Goal: Communication & Community: Participate in discussion

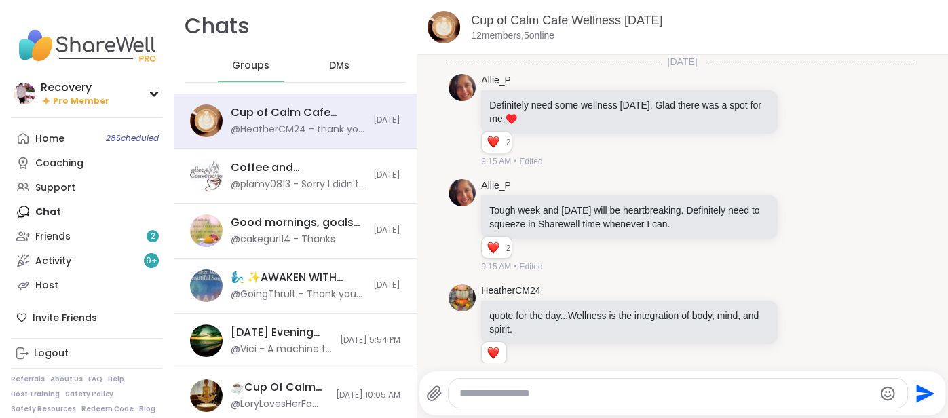
scroll to position [4017, 0]
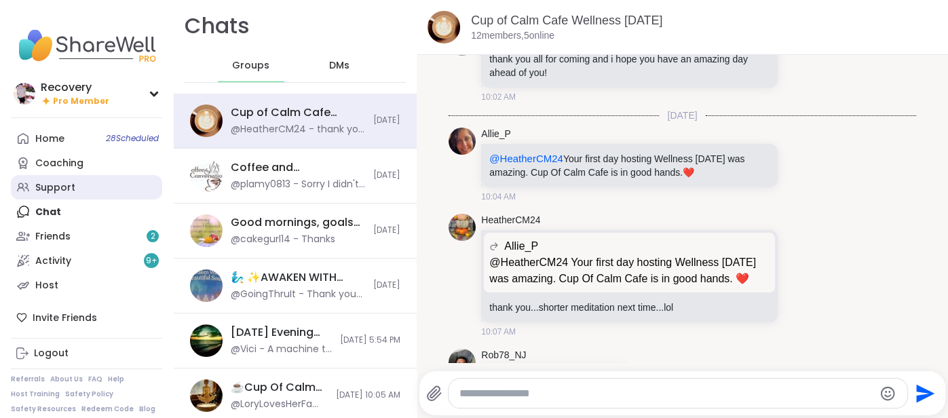
click at [94, 181] on link "Support" at bounding box center [86, 187] width 151 height 24
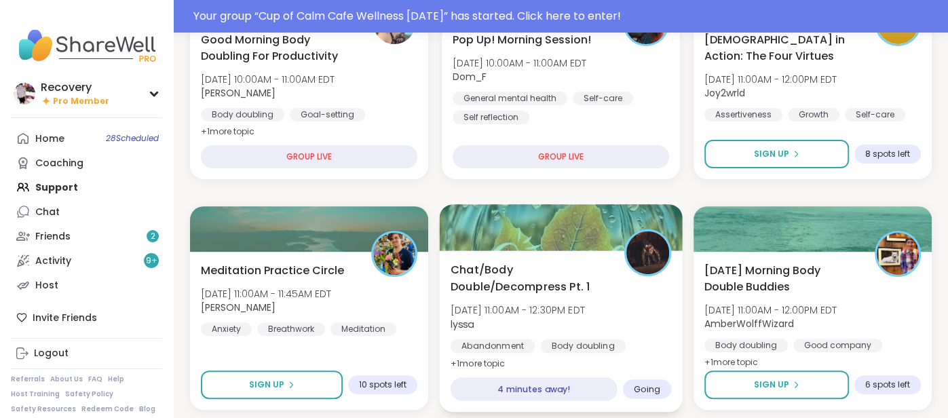
scroll to position [250, 0]
click at [561, 245] on div at bounding box center [560, 227] width 243 height 46
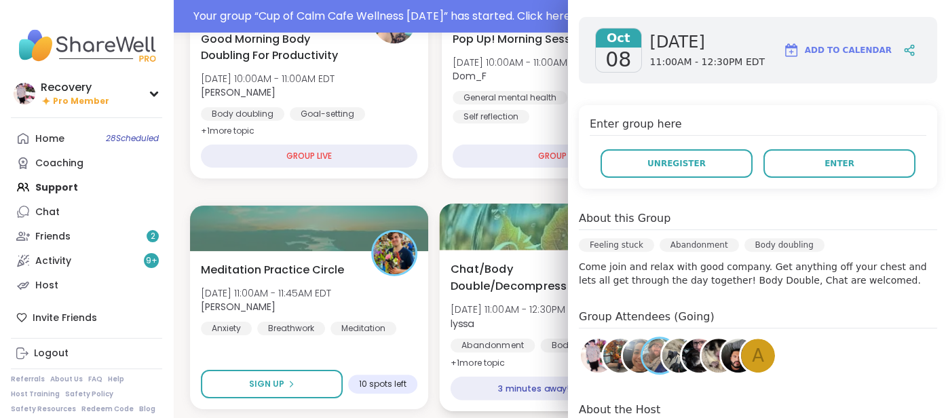
scroll to position [204, 0]
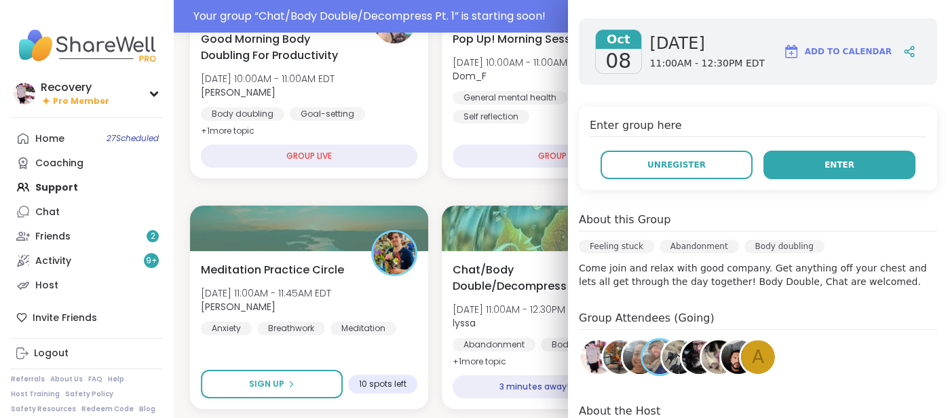
click at [821, 151] on button "Enter" at bounding box center [840, 165] width 152 height 29
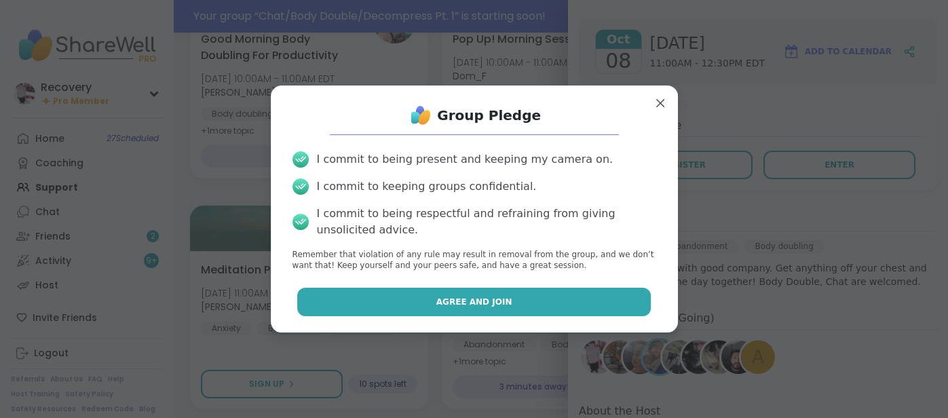
click at [620, 301] on button "Agree and Join" at bounding box center [474, 302] width 354 height 29
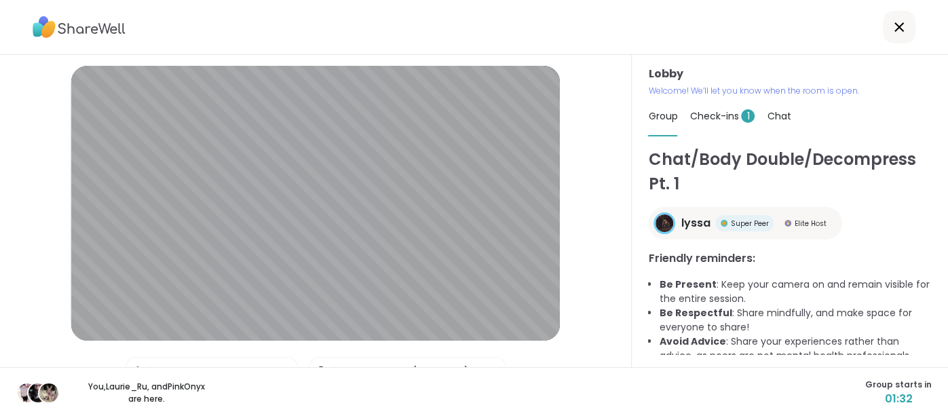
click at [734, 120] on span "Check-ins 1" at bounding box center [722, 116] width 65 height 14
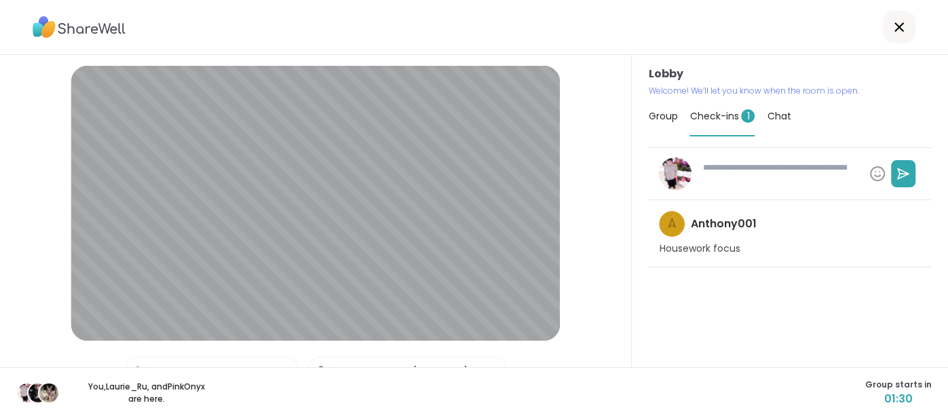
type textarea "*"
click at [675, 122] on span "Group" at bounding box center [662, 116] width 29 height 14
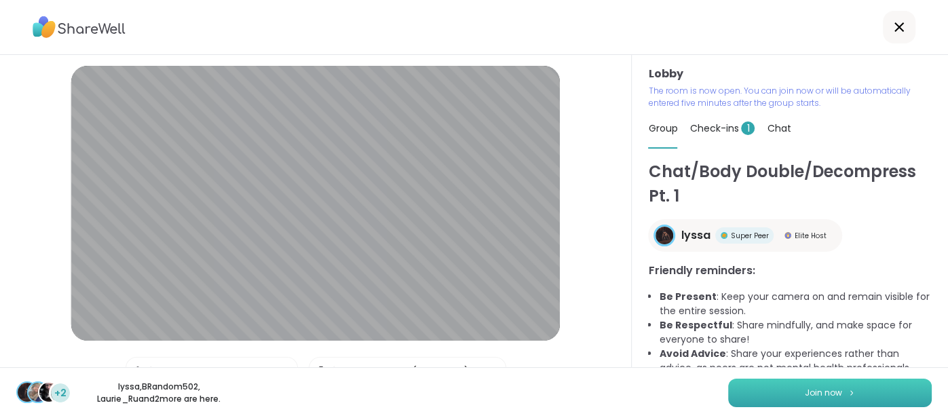
click at [740, 404] on button "Join now" at bounding box center [830, 393] width 204 height 29
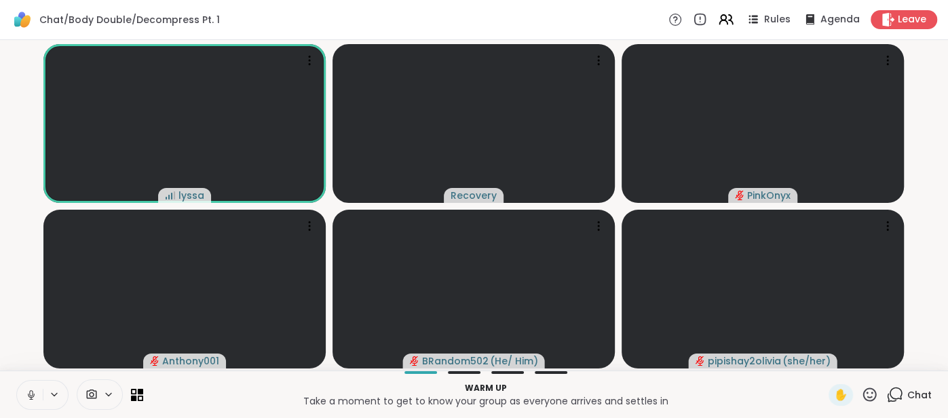
click at [22, 402] on button at bounding box center [30, 395] width 26 height 29
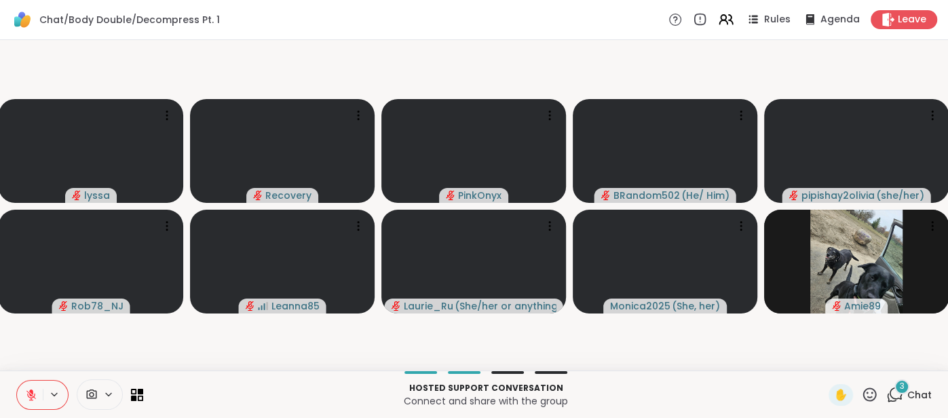
click at [35, 392] on icon at bounding box center [31, 395] width 12 height 12
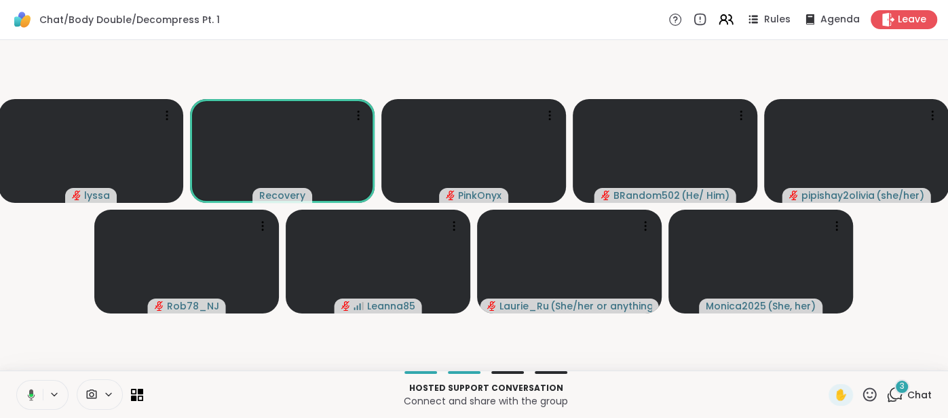
click at [24, 392] on icon at bounding box center [29, 395] width 12 height 12
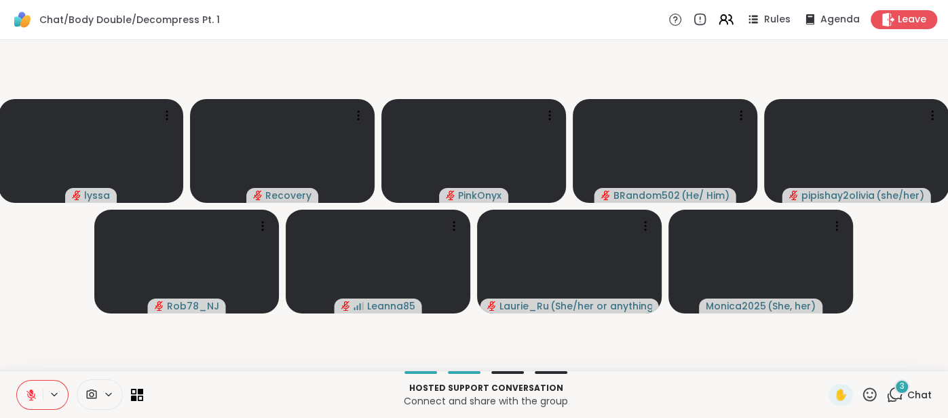
click at [25, 392] on icon at bounding box center [31, 395] width 12 height 12
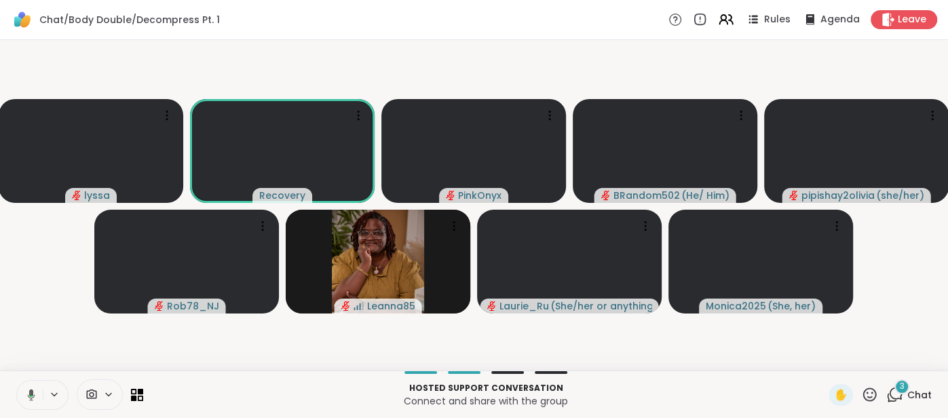
click at [23, 391] on icon at bounding box center [29, 395] width 12 height 12
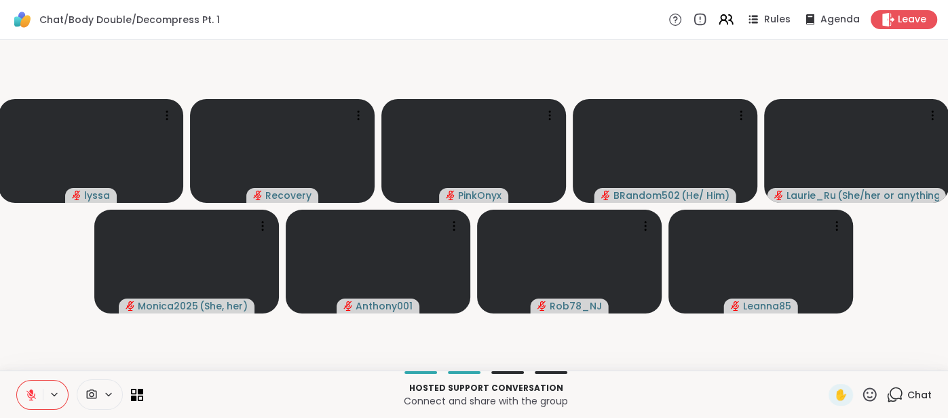
click at [931, 394] on span "Chat" at bounding box center [920, 395] width 24 height 14
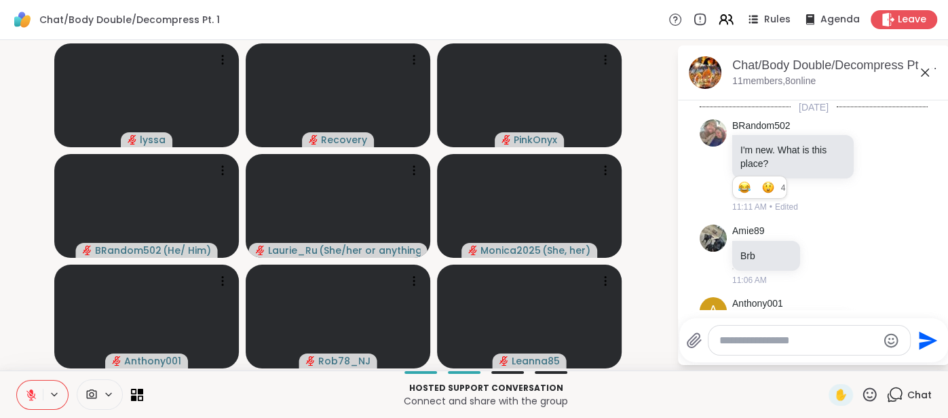
scroll to position [606, 0]
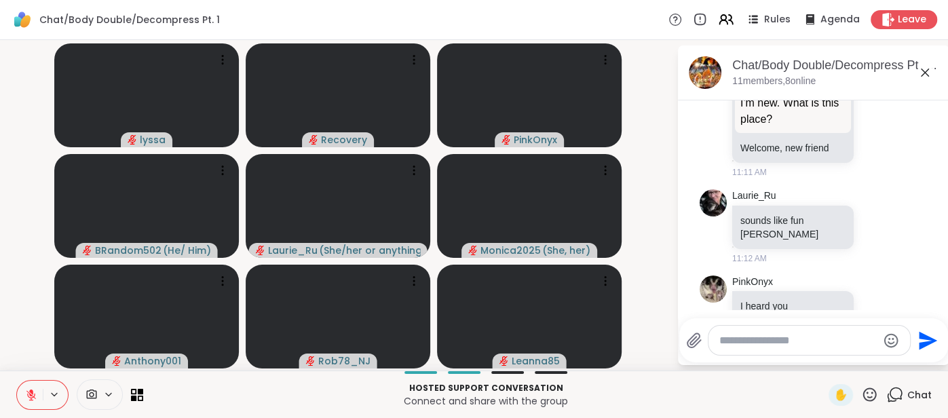
click at [777, 349] on div at bounding box center [810, 340] width 202 height 29
click at [770, 341] on textarea "Type your message" at bounding box center [799, 341] width 158 height 14
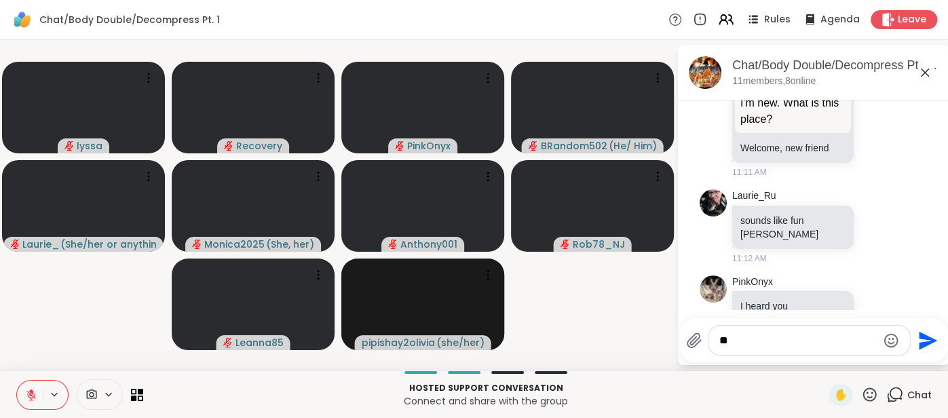
type textarea "***"
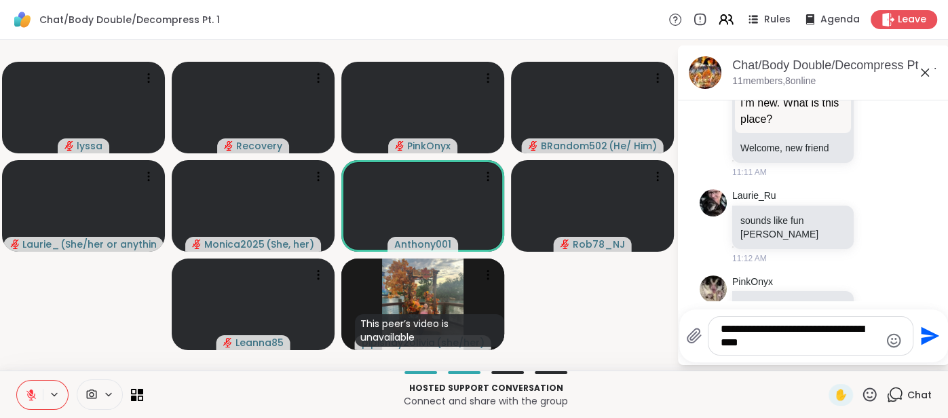
type textarea "**********"
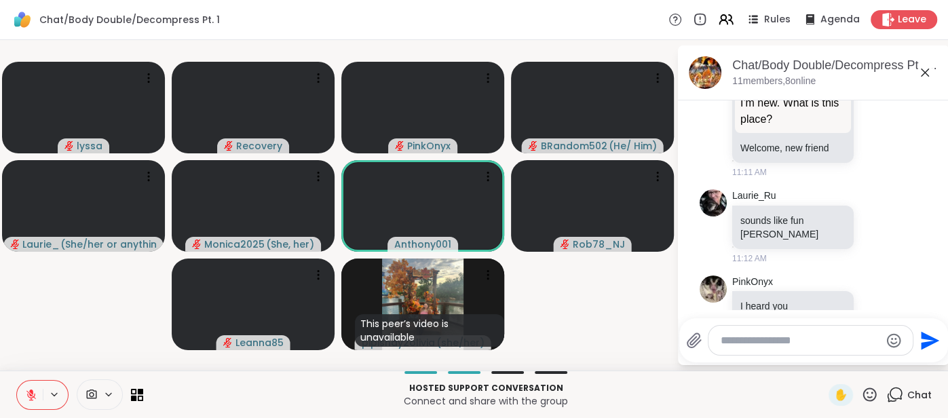
scroll to position [690, 0]
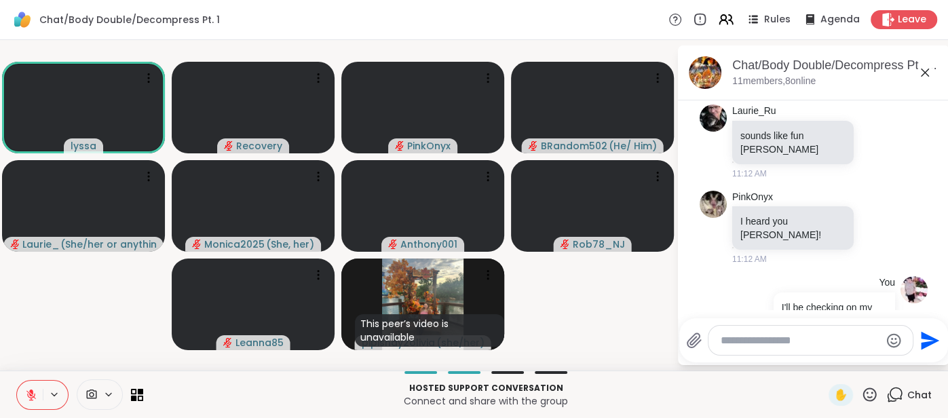
click at [924, 67] on icon at bounding box center [925, 72] width 16 height 16
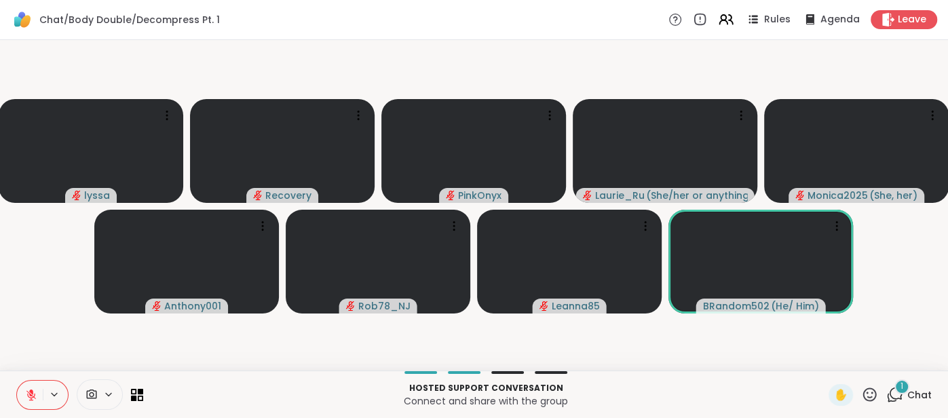
click at [914, 394] on span "Chat" at bounding box center [920, 395] width 24 height 14
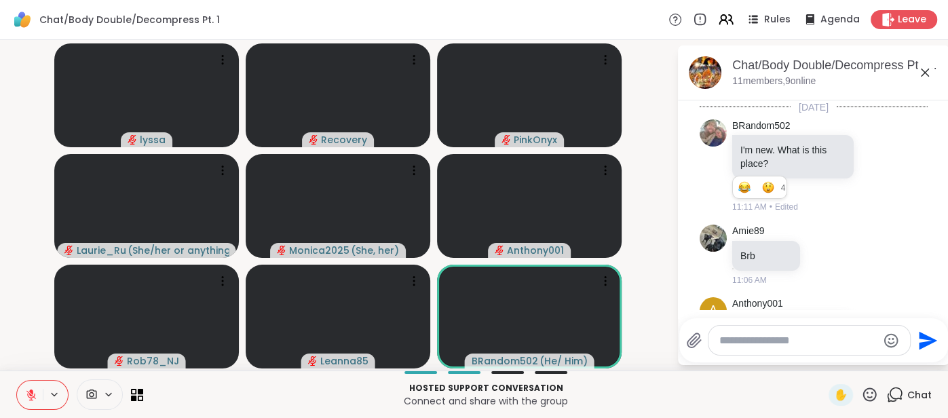
scroll to position [836, 0]
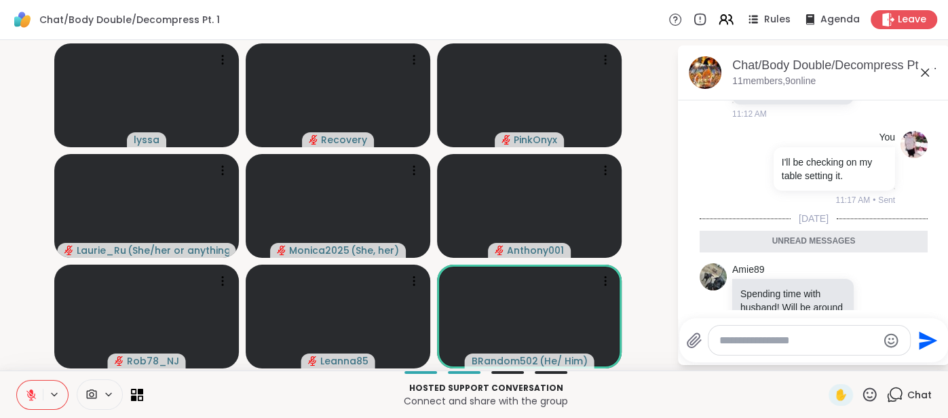
click at [930, 66] on icon at bounding box center [925, 72] width 16 height 16
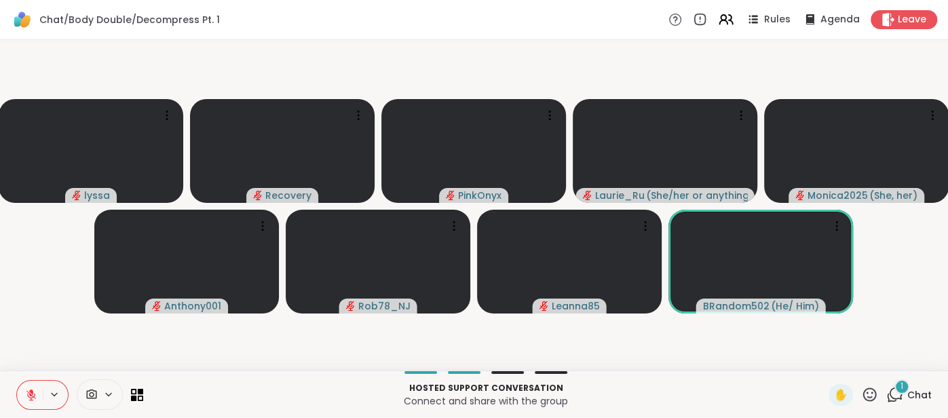
click at [914, 394] on span "Chat" at bounding box center [920, 395] width 24 height 14
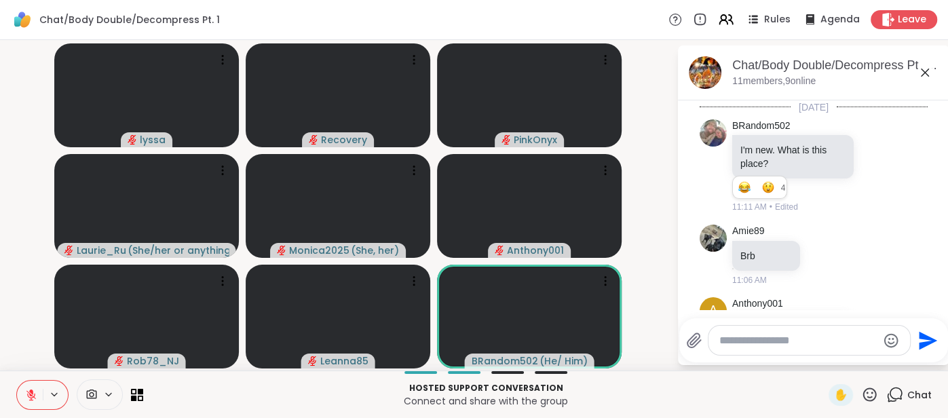
scroll to position [908, 0]
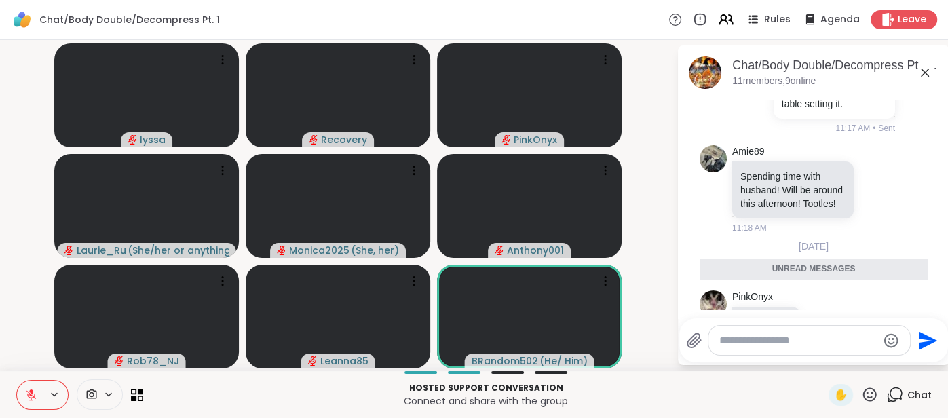
click at [925, 77] on icon at bounding box center [925, 72] width 16 height 16
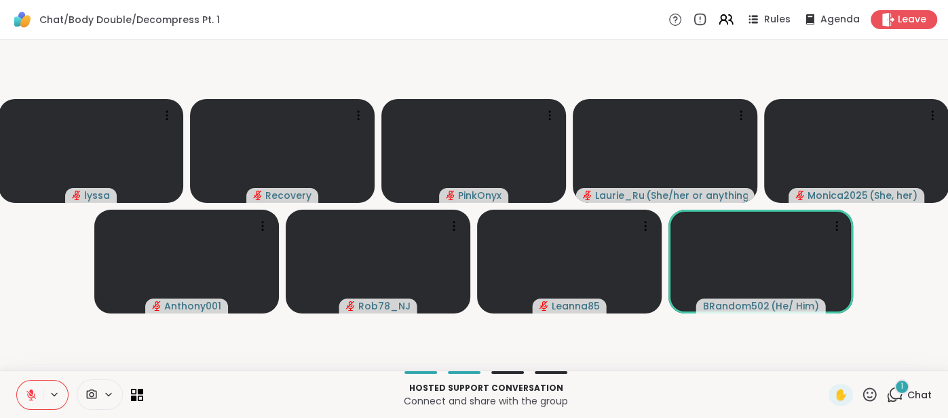
click at [904, 394] on icon at bounding box center [895, 394] width 17 height 17
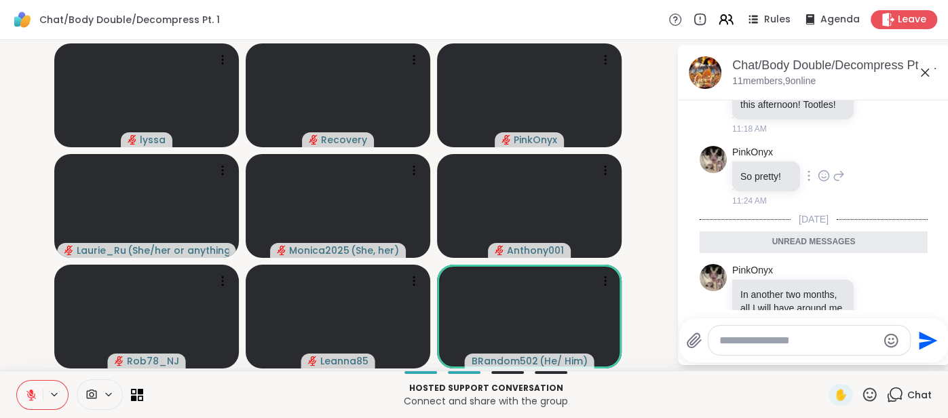
scroll to position [1026, 0]
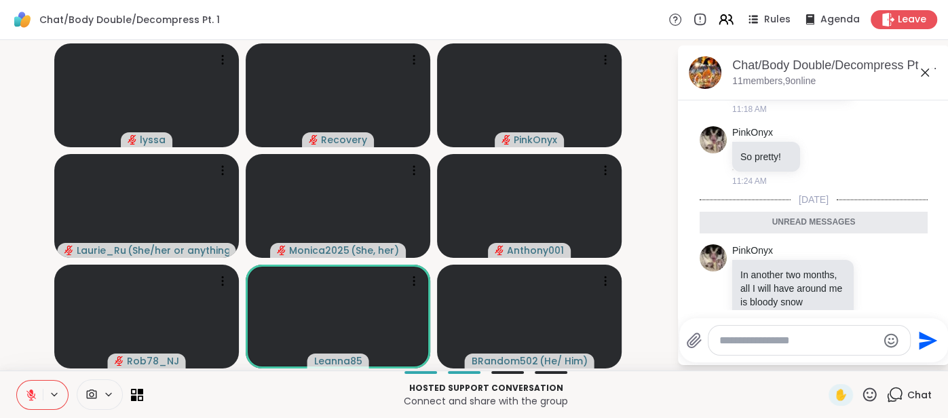
click at [922, 72] on icon at bounding box center [925, 72] width 16 height 16
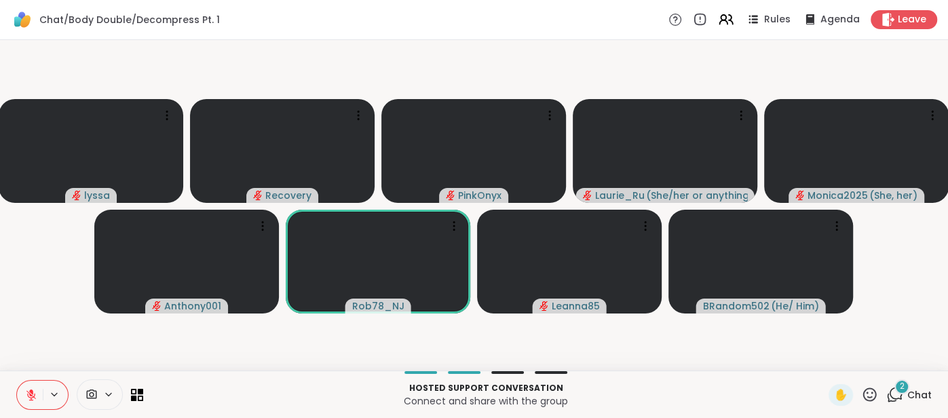
click at [908, 394] on span "Chat" at bounding box center [920, 395] width 24 height 14
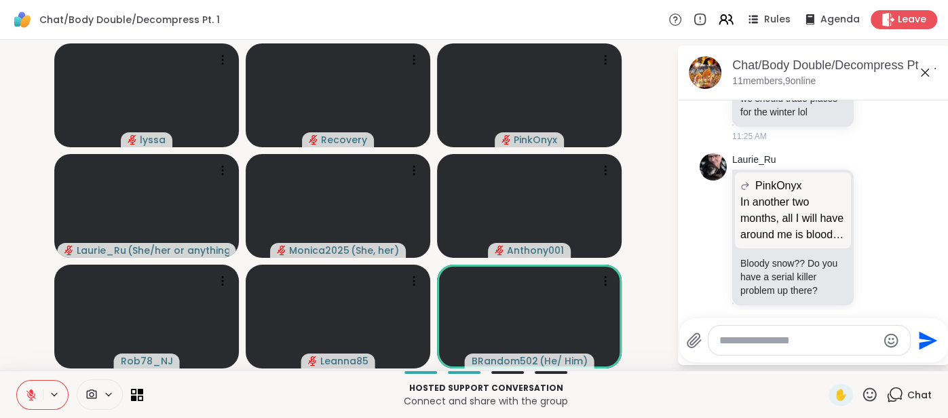
scroll to position [1343, 0]
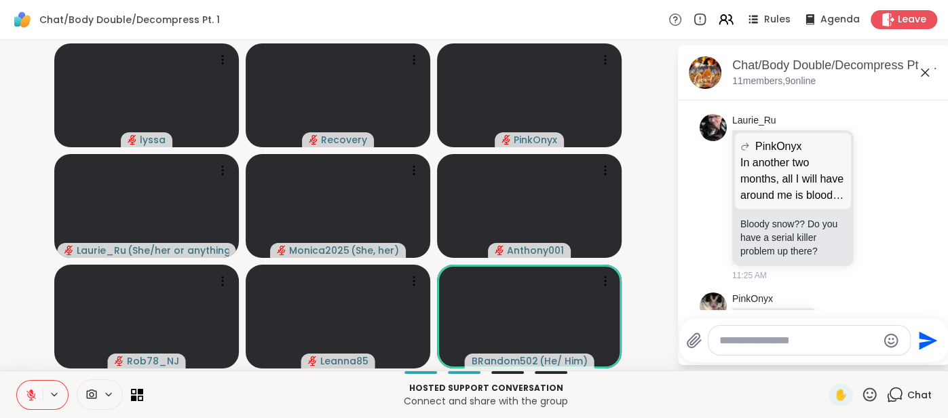
click at [843, 316] on icon at bounding box center [842, 323] width 12 height 14
click at [913, 287] on button "Select Reaction: Astonished" at bounding box center [902, 300] width 27 height 27
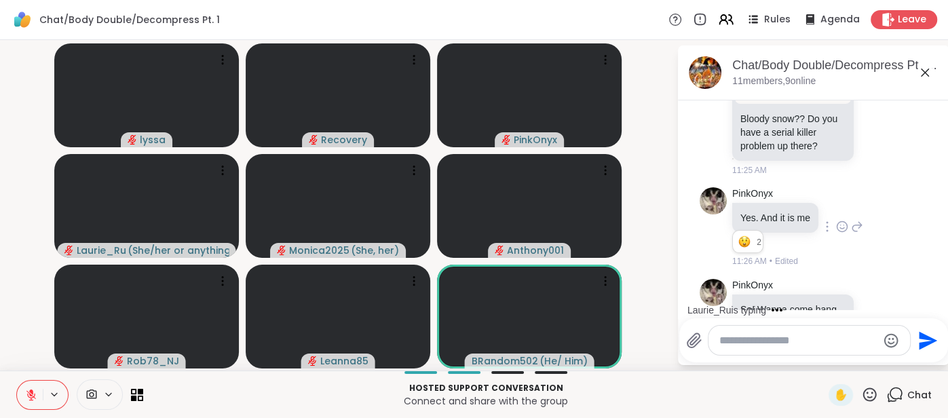
scroll to position [1520, 0]
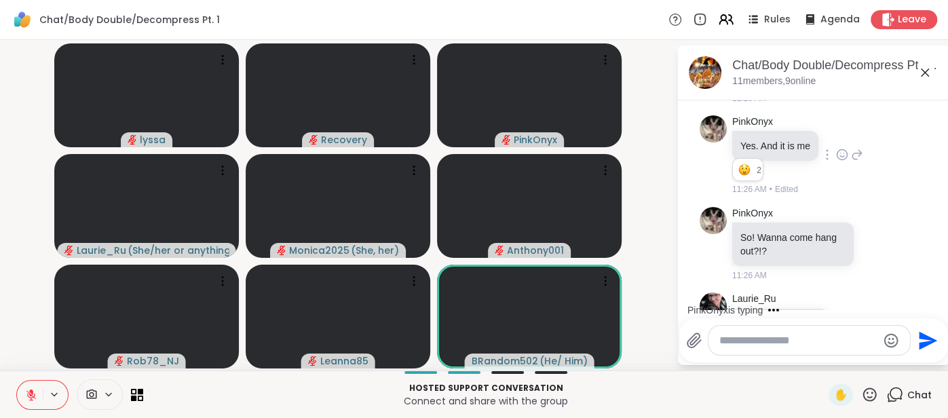
click at [762, 344] on textarea "Type your message" at bounding box center [799, 341] width 158 height 14
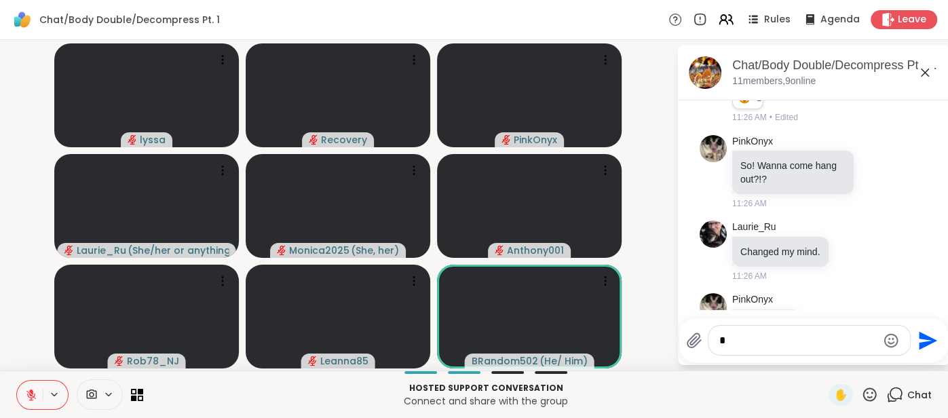
type textarea "**"
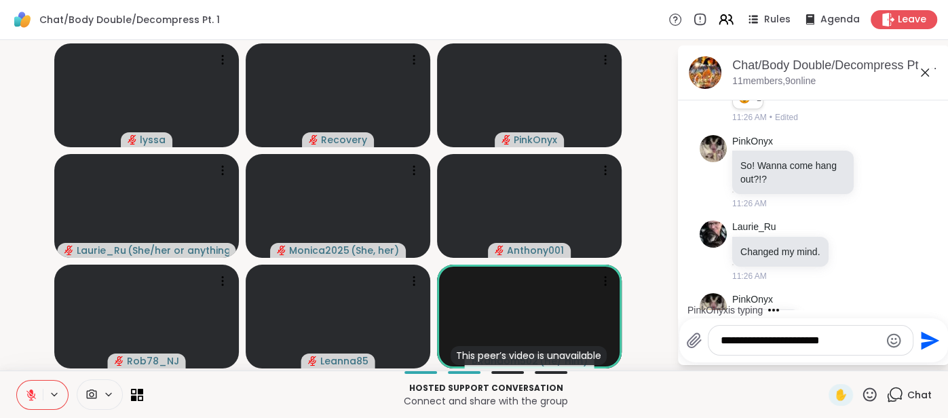
scroll to position [1678, 0]
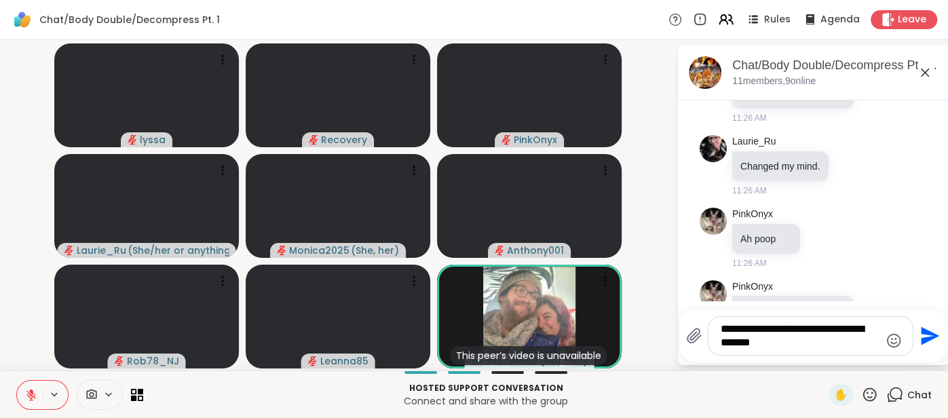
type textarea "**********"
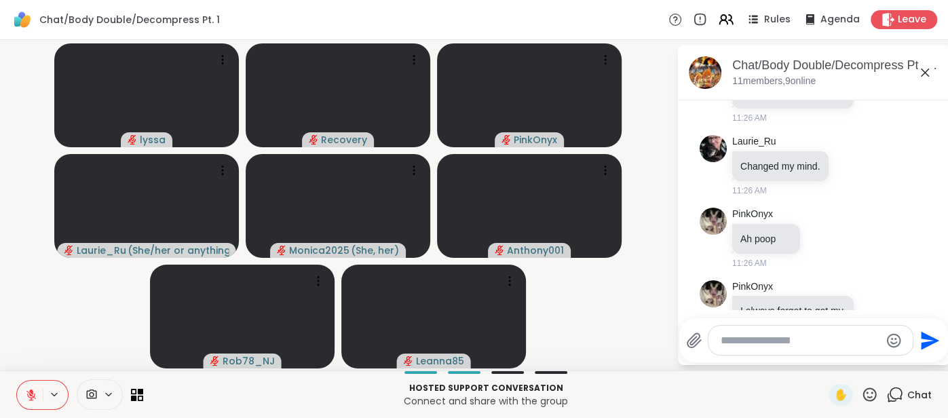
scroll to position [1763, 0]
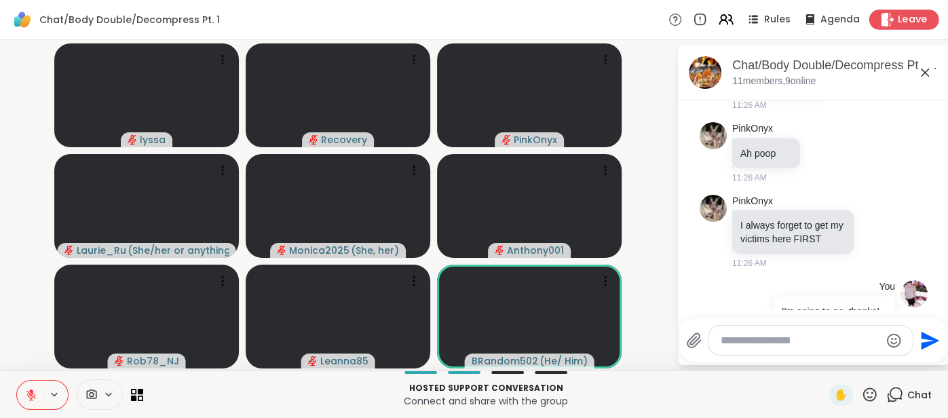
click at [906, 28] on div "Leave" at bounding box center [905, 20] width 70 height 20
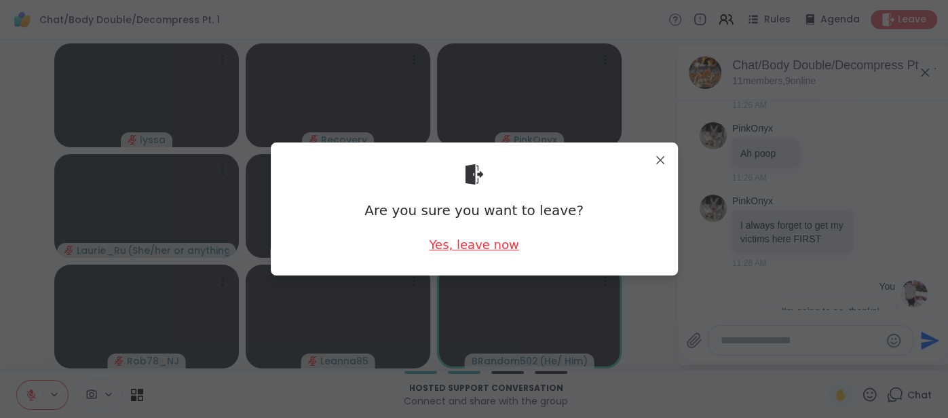
click at [500, 244] on div "Yes, leave now" at bounding box center [474, 244] width 90 height 17
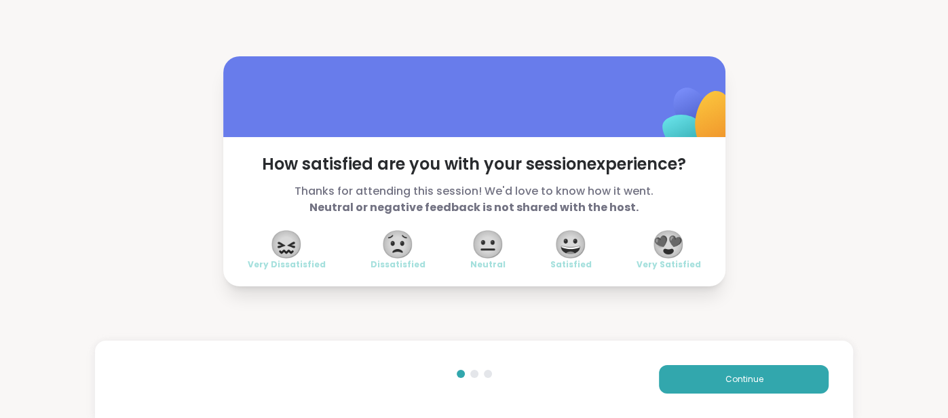
click at [665, 240] on span "😍" at bounding box center [669, 244] width 34 height 24
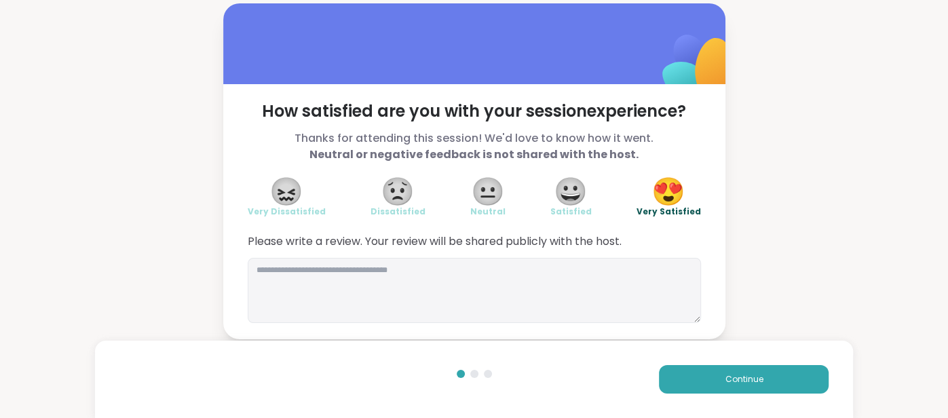
click at [504, 252] on div "Please write a review. Your review will be shared publicly with the host." at bounding box center [475, 279] width 454 height 90
click at [495, 268] on textarea at bounding box center [475, 290] width 454 height 65
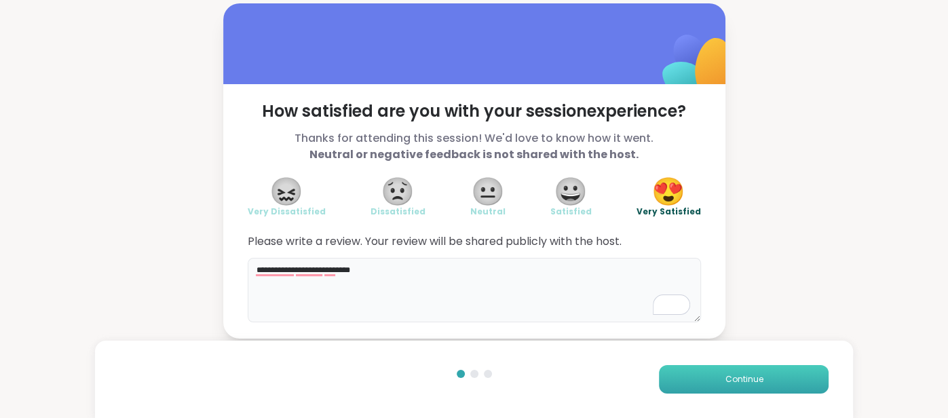
type textarea "**********"
click at [677, 390] on button "Continue" at bounding box center [744, 379] width 170 height 29
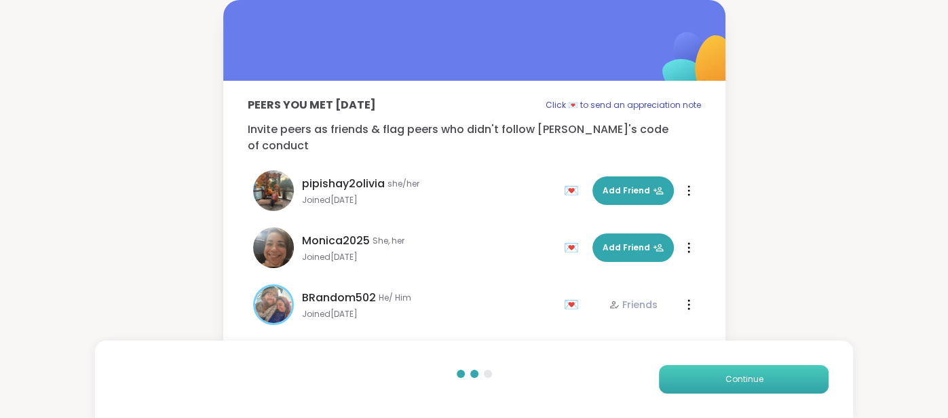
click at [677, 390] on button "Continue" at bounding box center [744, 379] width 170 height 29
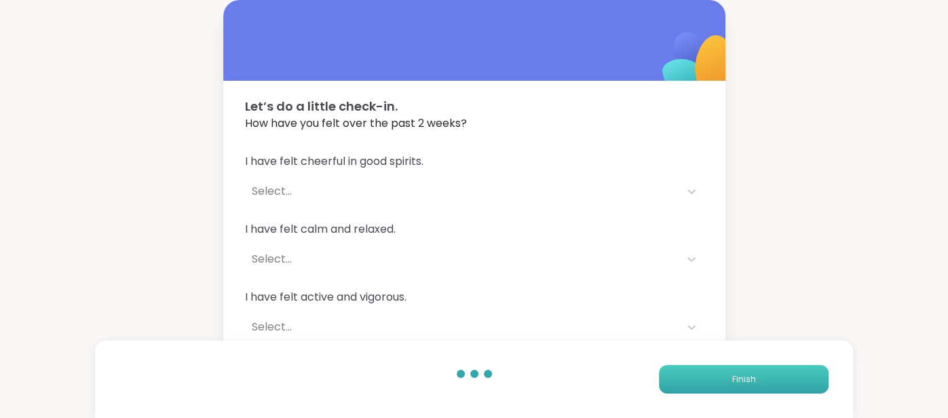
click at [677, 390] on button "Finish" at bounding box center [744, 379] width 170 height 29
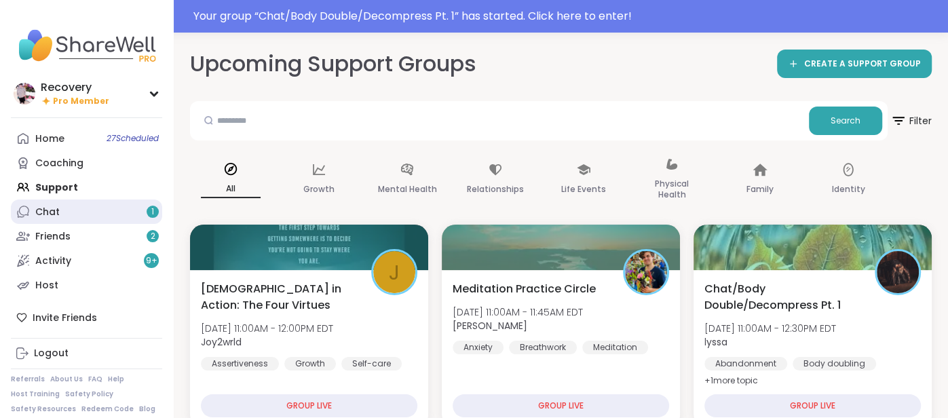
click at [85, 214] on link "Chat 1" at bounding box center [86, 212] width 151 height 24
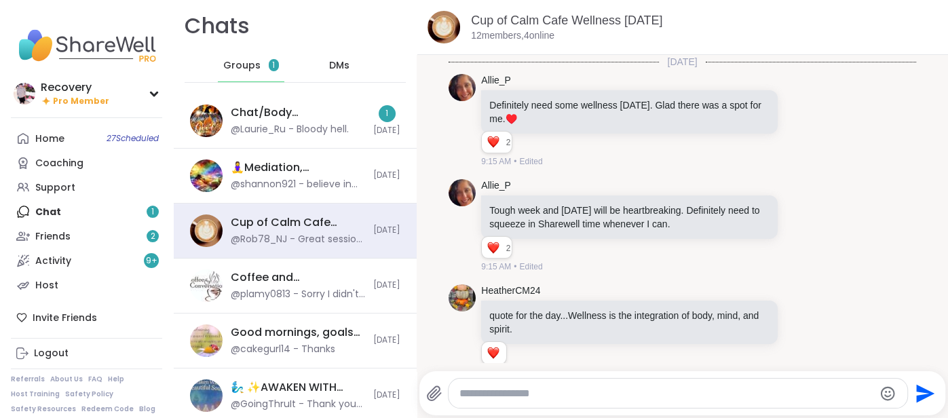
scroll to position [4004, 0]
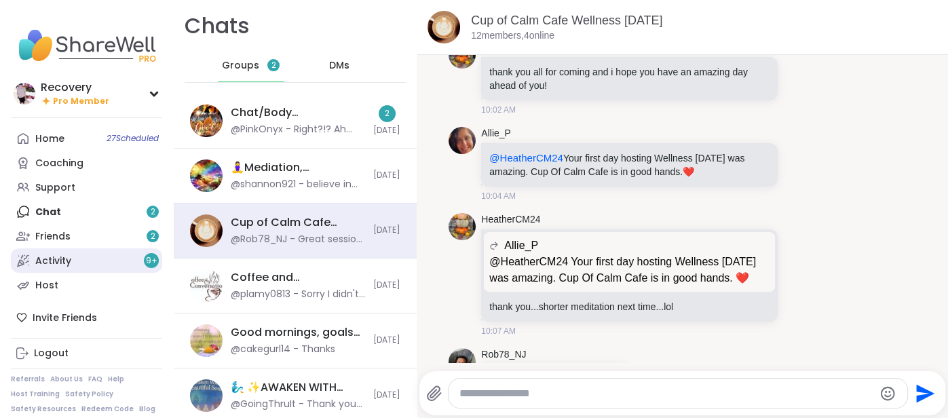
click at [58, 256] on div "Activity 9 +" at bounding box center [53, 262] width 36 height 14
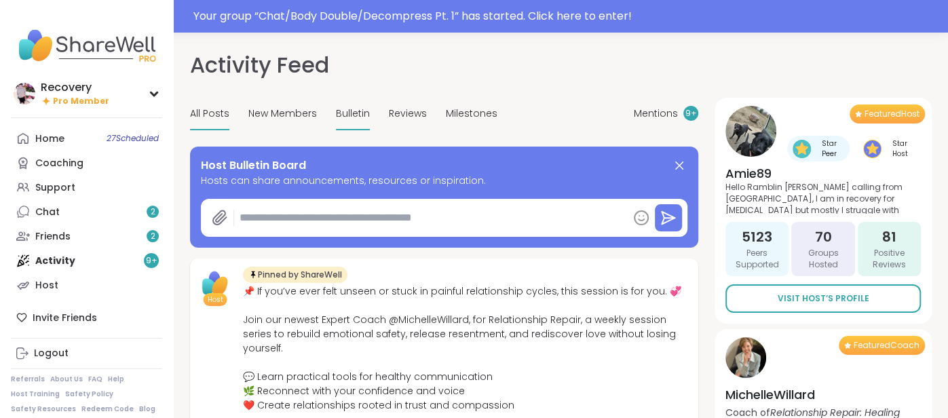
click at [344, 124] on div "Bulletin" at bounding box center [353, 114] width 34 height 32
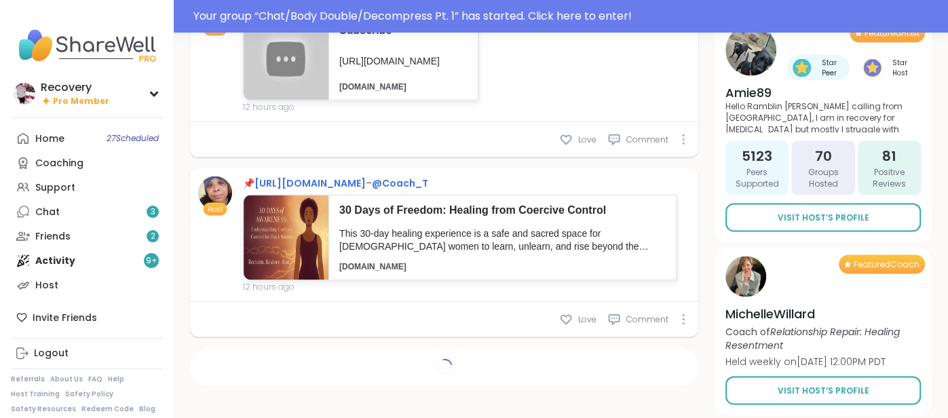
scroll to position [1772, 0]
type textarea "*"
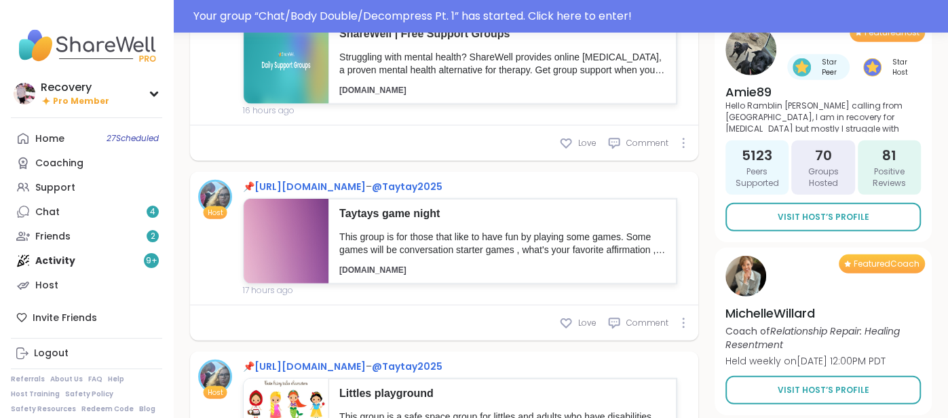
scroll to position [2633, 0]
click at [541, 14] on link "@HeatherCM24" at bounding box center [581, 8] width 80 height 14
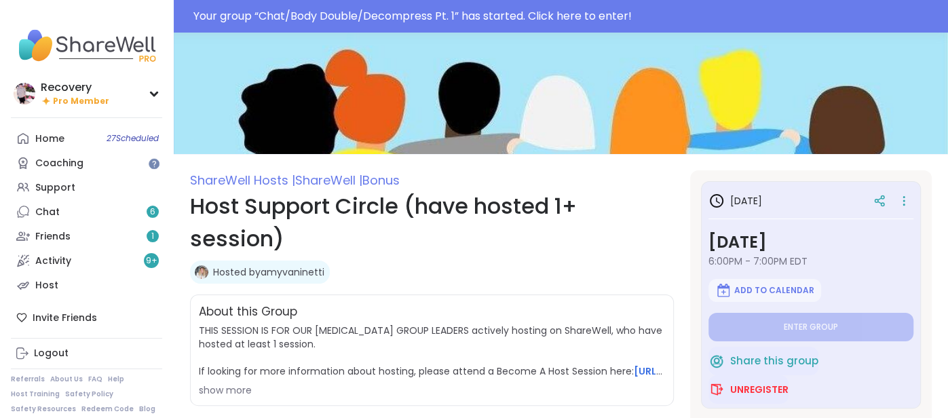
scroll to position [54, 0]
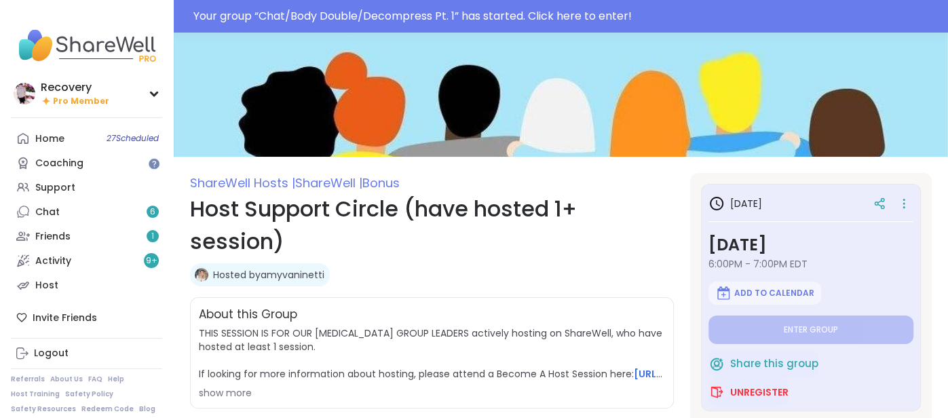
type textarea "*"
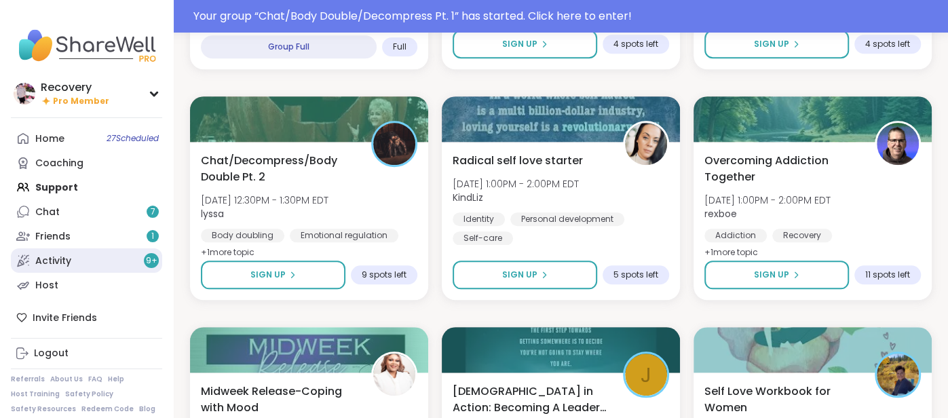
click at [105, 259] on link "Activity 9 +" at bounding box center [86, 260] width 151 height 24
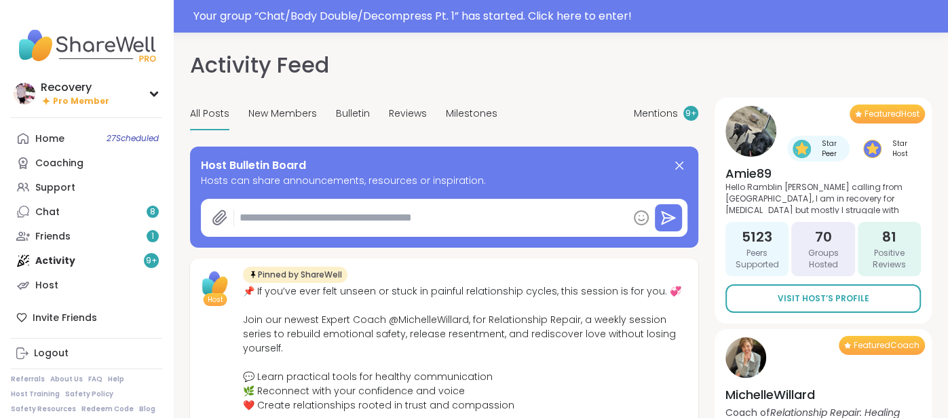
type textarea "*"
